Goal: Task Accomplishment & Management: Use online tool/utility

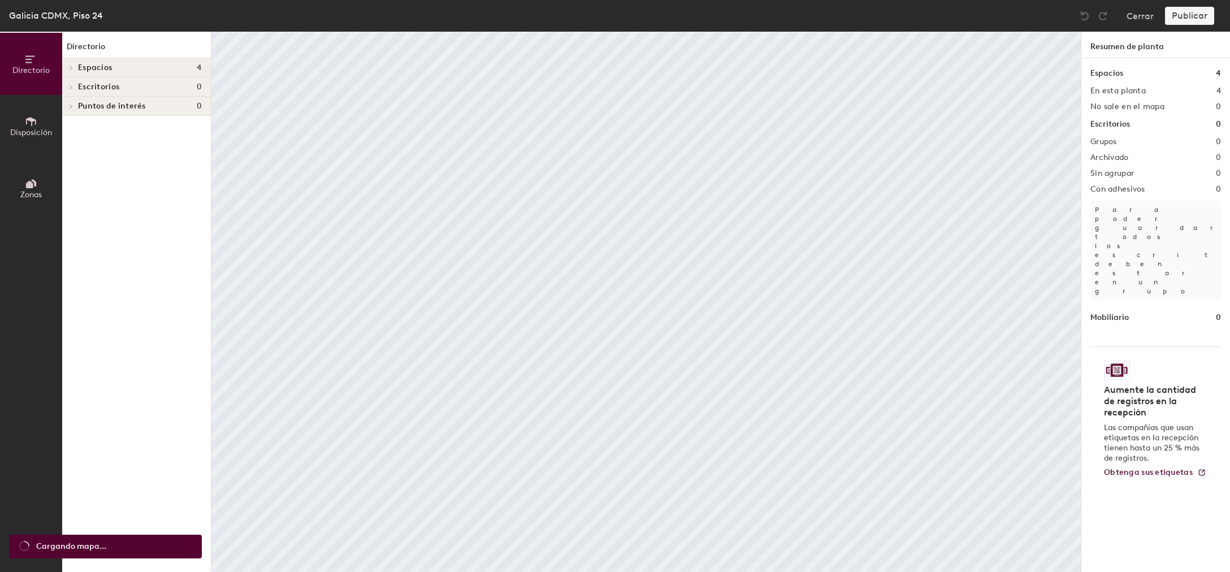
click at [93, 67] on span "Espacios" at bounding box center [95, 67] width 34 height 9
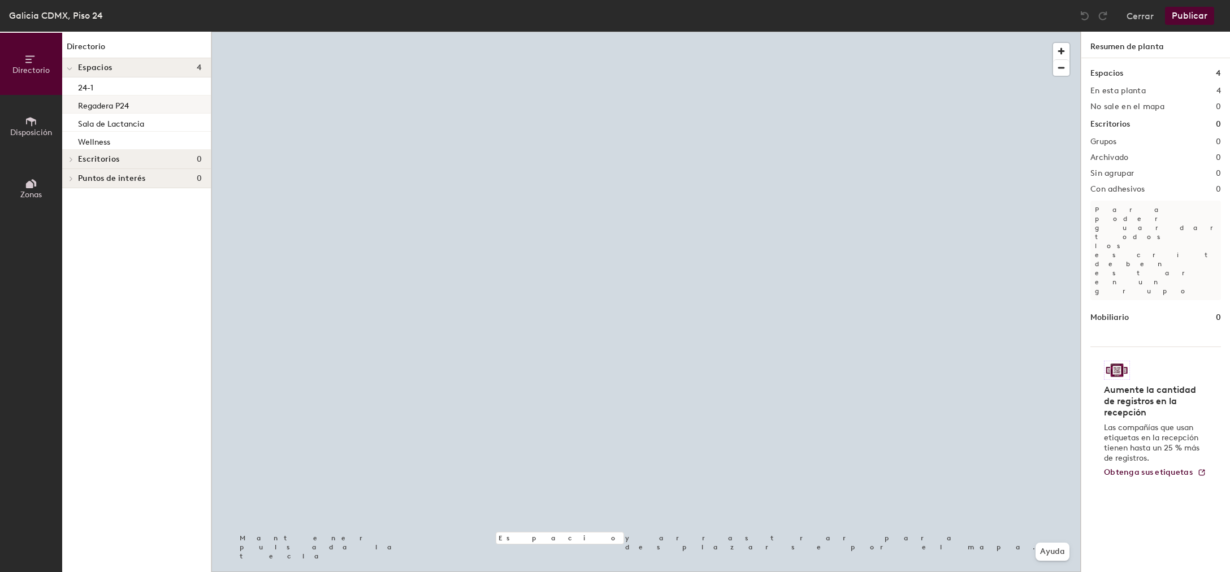
click at [91, 106] on p "Regadera P24" at bounding box center [103, 104] width 51 height 13
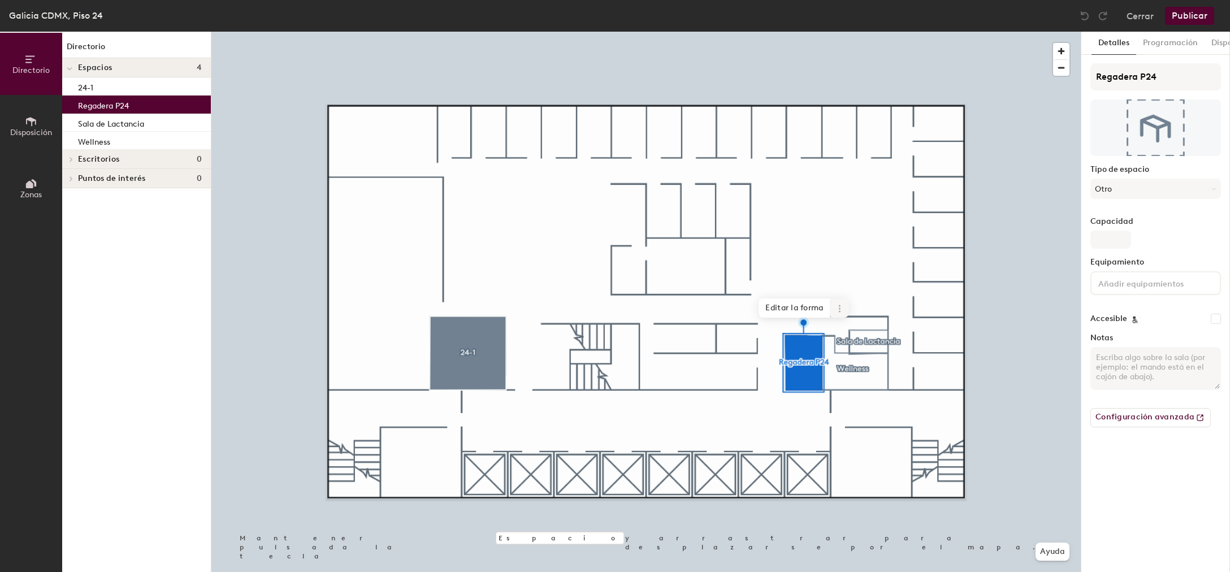
click at [836, 313] on span at bounding box center [840, 307] width 18 height 19
click at [844, 354] on span "Archivar" at bounding box center [880, 363] width 101 height 19
click at [802, 310] on span "Editar la forma" at bounding box center [794, 307] width 72 height 19
click at [826, 322] on span "Listo" at bounding box center [826, 318] width 32 height 19
click at [843, 307] on icon at bounding box center [839, 308] width 9 height 9
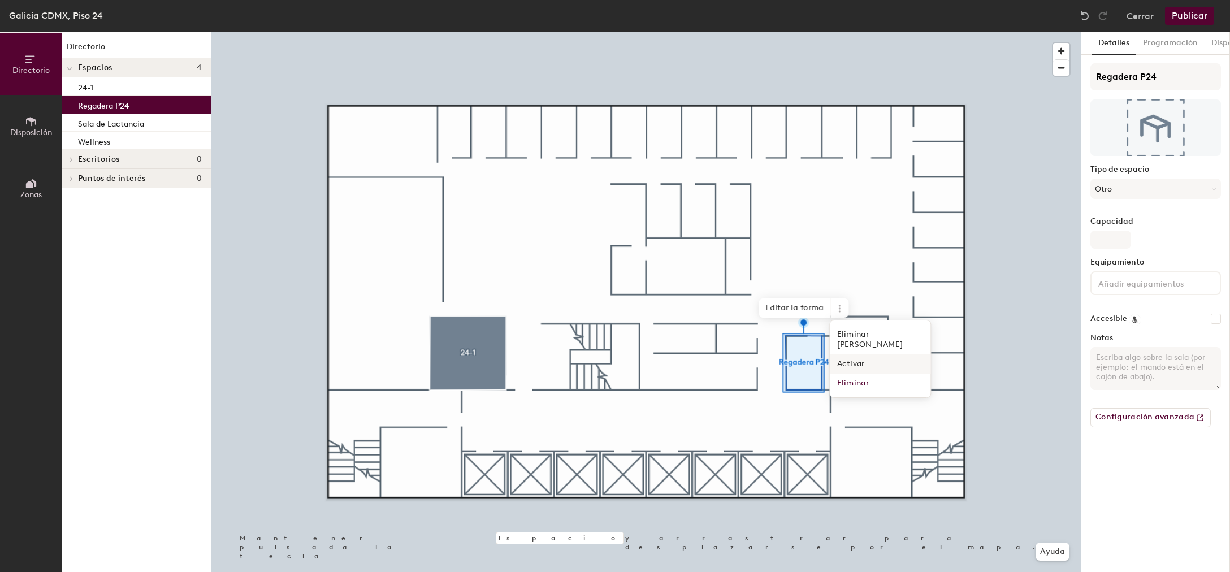
click at [854, 354] on span "Activar" at bounding box center [880, 363] width 101 height 19
click at [1168, 42] on button "Programación" at bounding box center [1170, 43] width 68 height 23
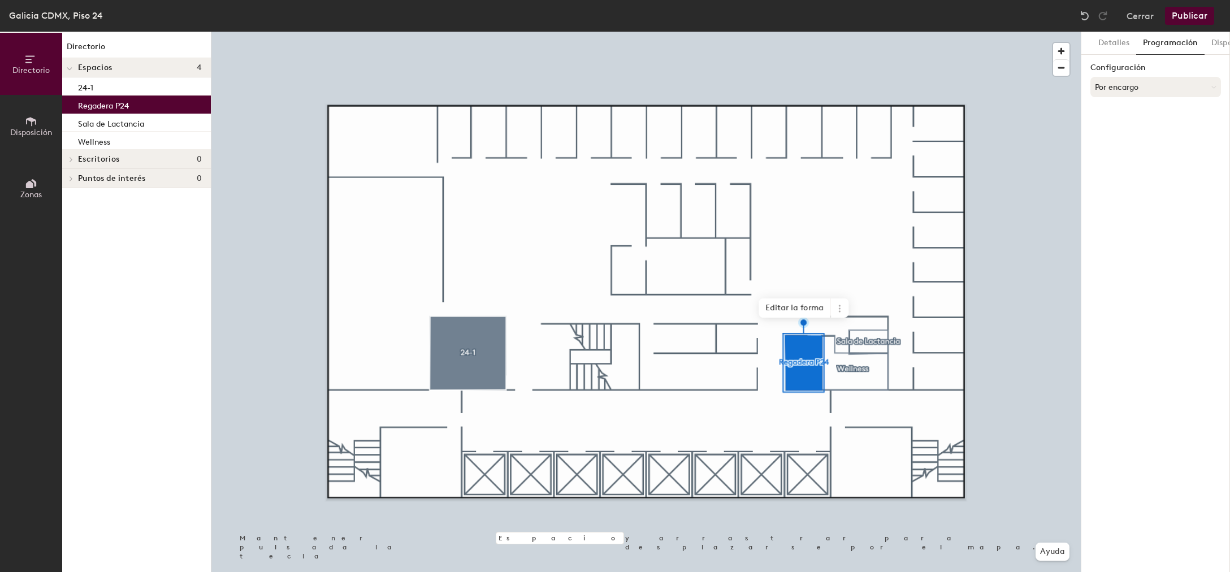
click at [1159, 92] on button "Por encargo" at bounding box center [1155, 87] width 131 height 20
click at [1211, 42] on button "Dispositivos" at bounding box center [1233, 43] width 58 height 23
click at [1116, 45] on button "Detalles" at bounding box center [1113, 43] width 45 height 23
